Goal: Navigation & Orientation: Find specific page/section

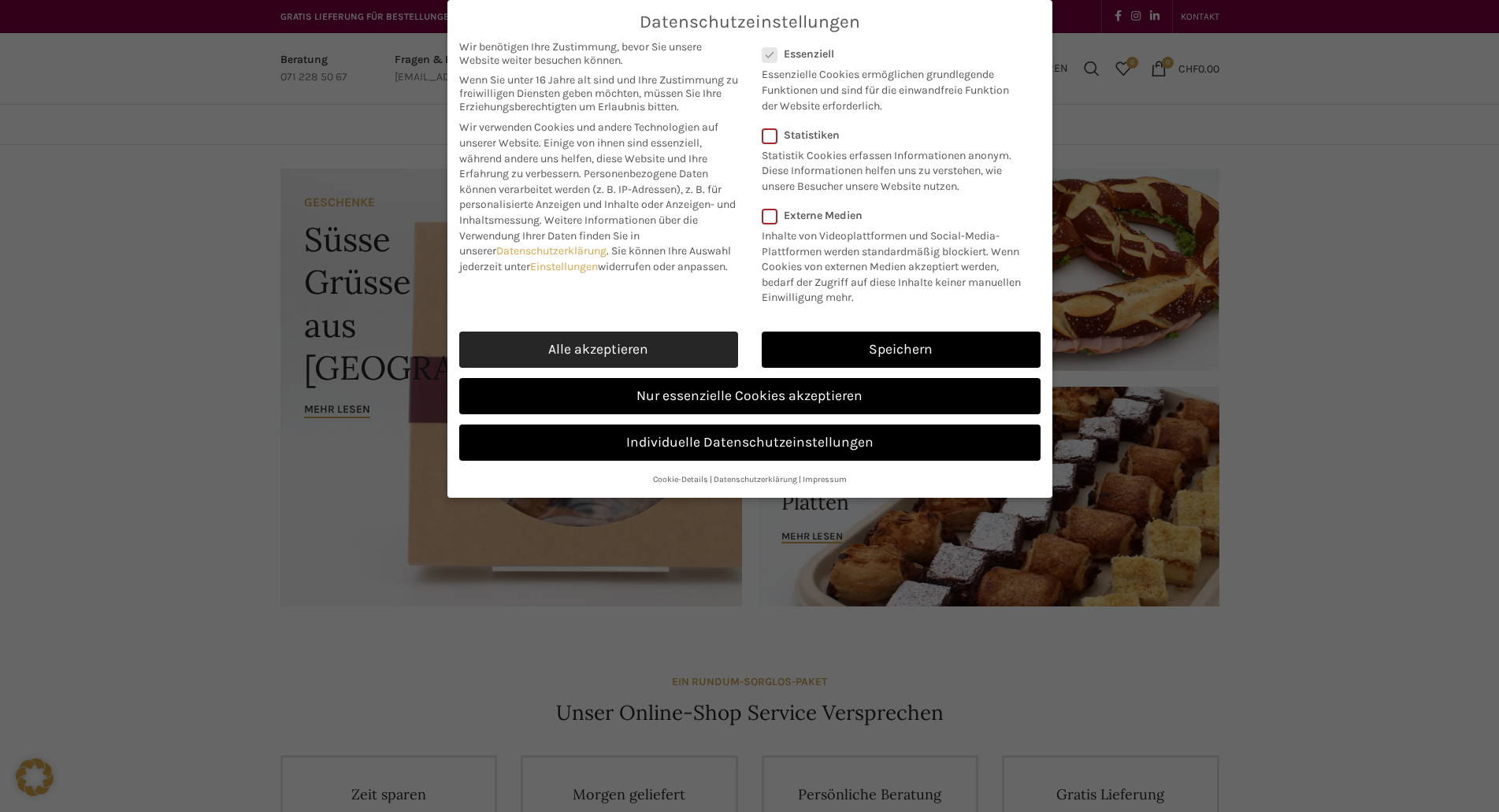
click at [591, 350] on link "Alle akzeptieren" at bounding box center [599, 349] width 279 height 37
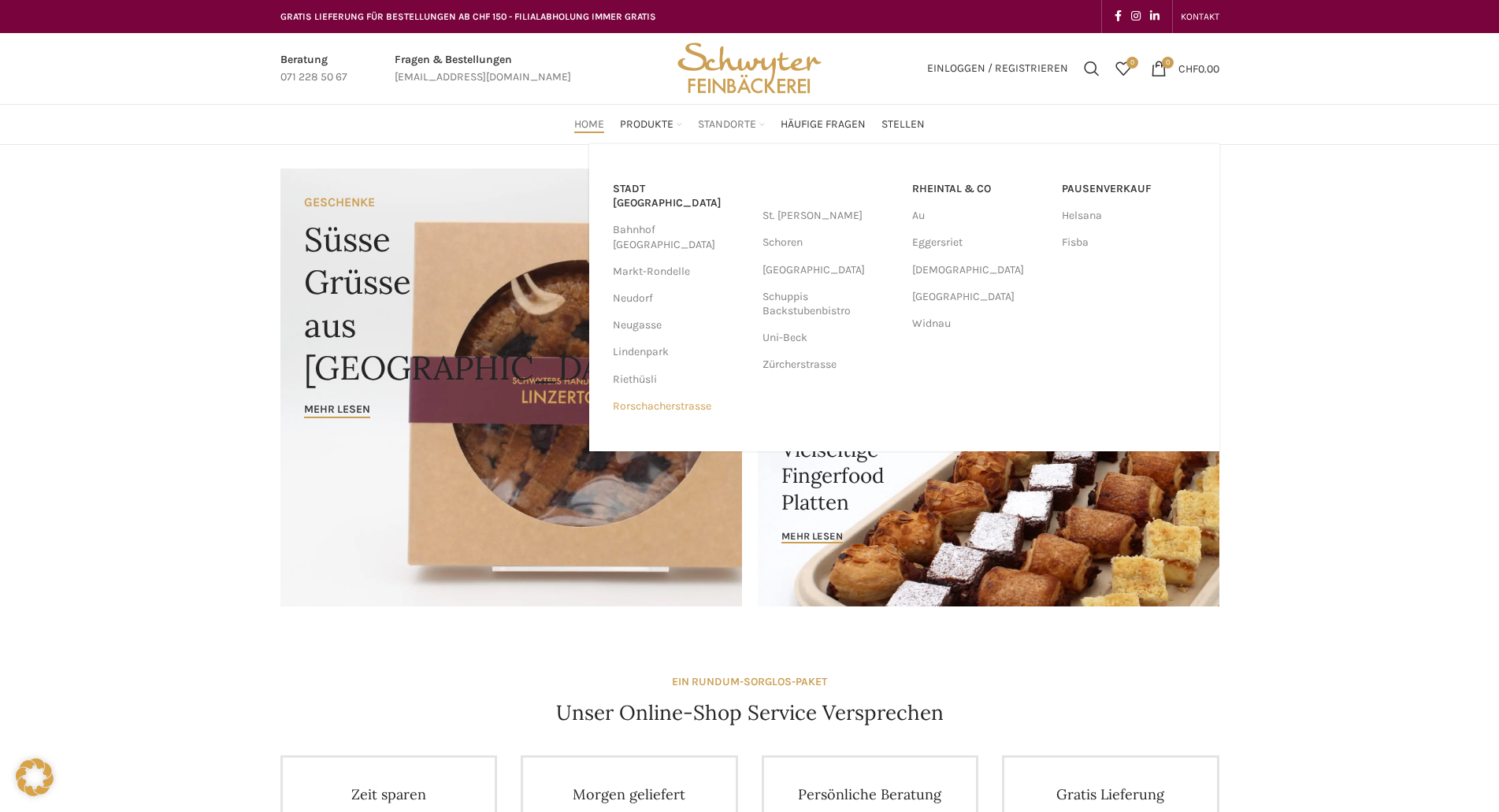
click at [678, 393] on link "Rorschacherstrasse" at bounding box center [680, 406] width 134 height 27
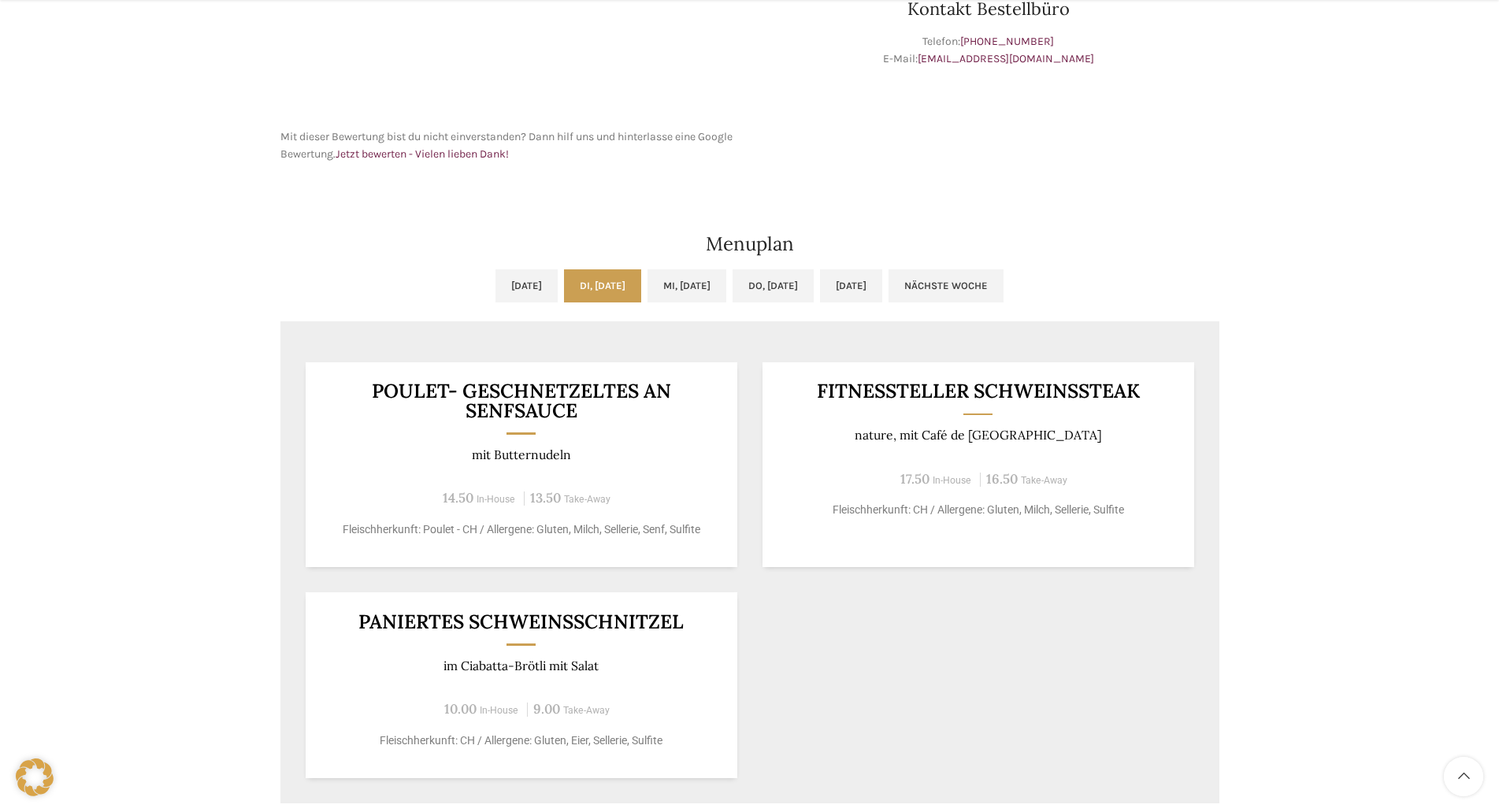
scroll to position [709, 0]
